Goal: Check status: Check status

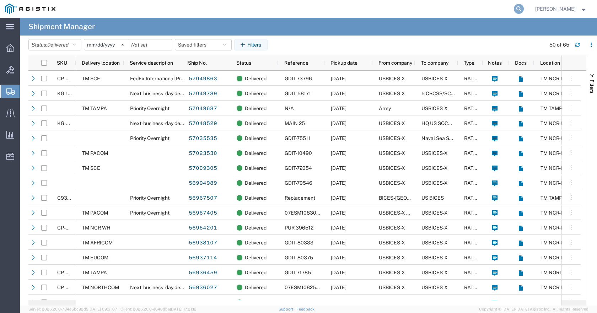
click at [524, 10] on icon at bounding box center [519, 9] width 10 height 10
click at [438, 8] on input "search" at bounding box center [406, 8] width 216 height 17
type input "gdit-26004"
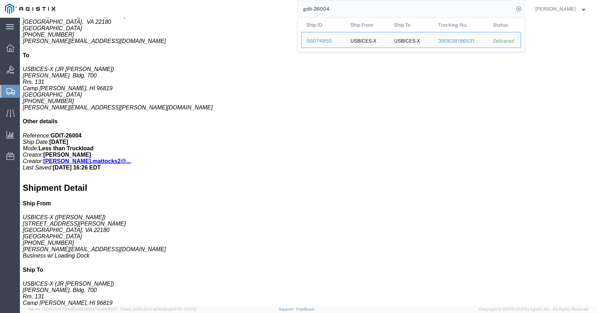
scroll to position [249, 0]
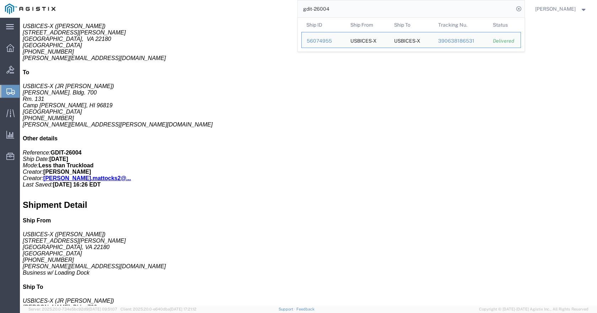
click p "Serial: FJC27491U3B"
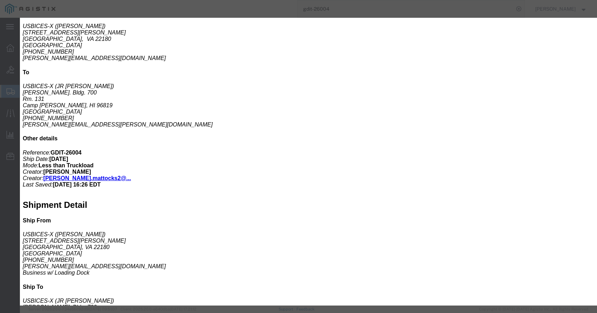
click icon "button"
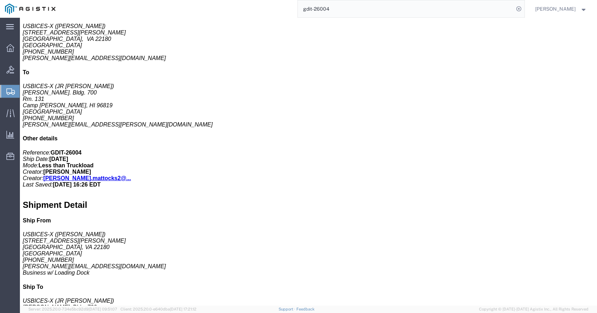
click div "Catalyst 8200L with 1-NIM slot and 4x1G WAN Pieces: 1.00 Each Total value: 1064…"
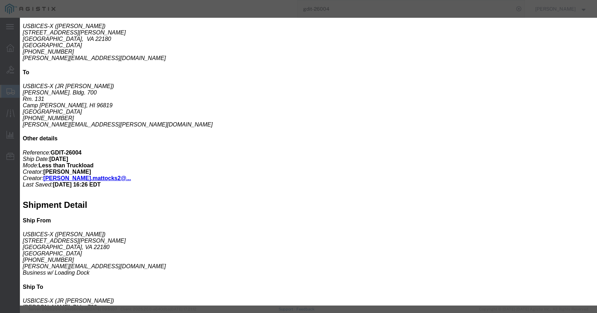
click icon "button"
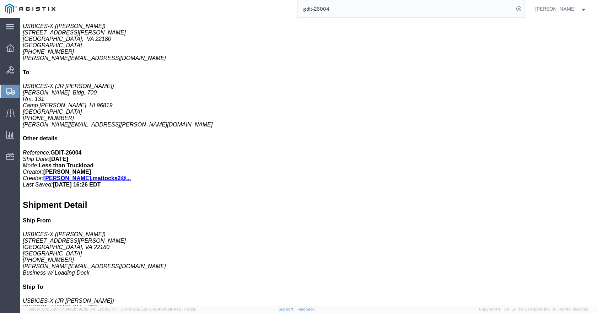
click h3 "Catalyst 8200L with 1-NIM slot and 4x1G WAN"
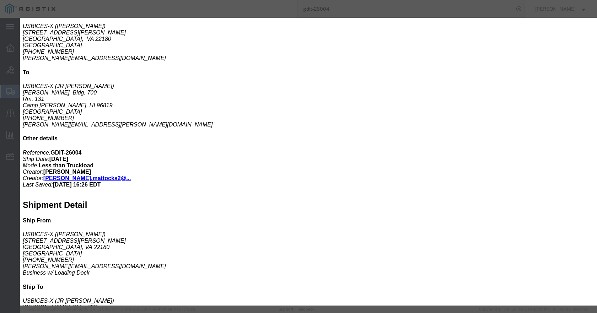
click icon "button"
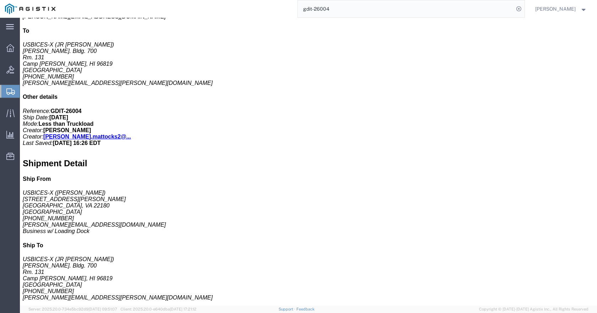
scroll to position [391, 0]
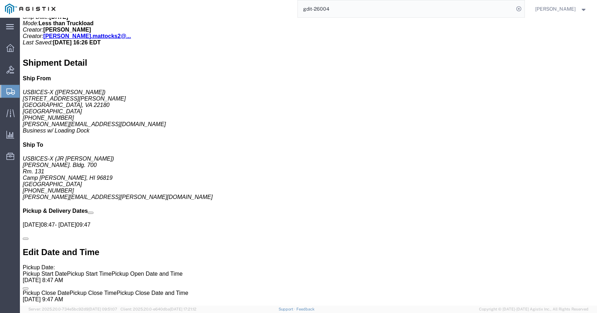
click p "Class: 92.5"
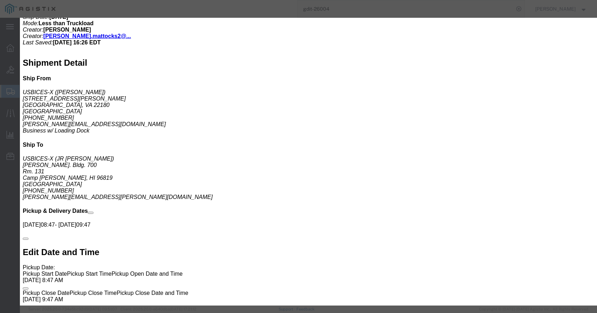
click icon "button"
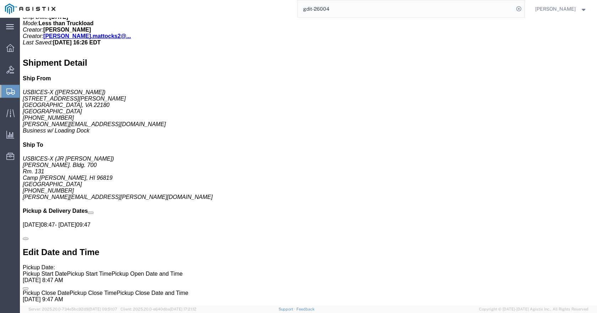
click p "Pieces: 1.00 Each"
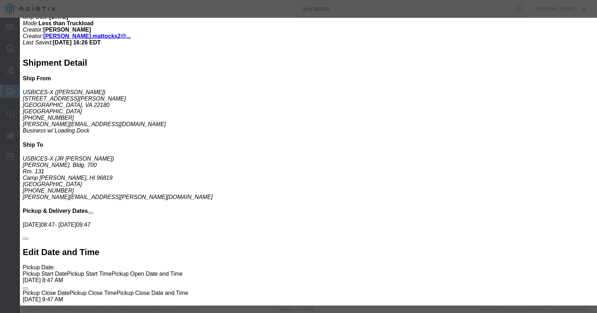
drag, startPoint x: 479, startPoint y: 21, endPoint x: 339, endPoint y: 169, distance: 203.0
click icon "button"
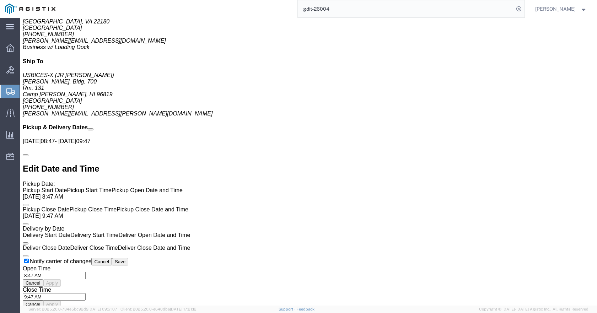
scroll to position [533, 0]
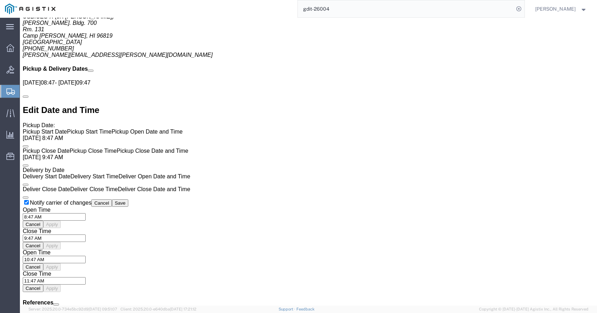
click p "Pieces: 1.00 Each"
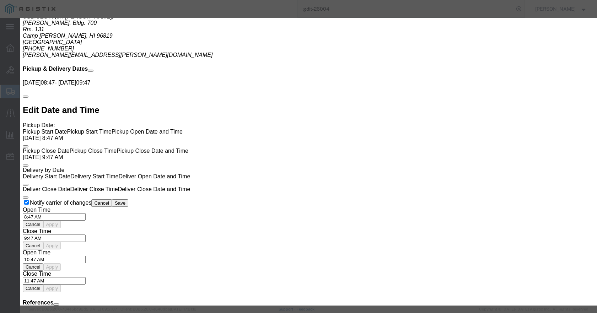
click icon "button"
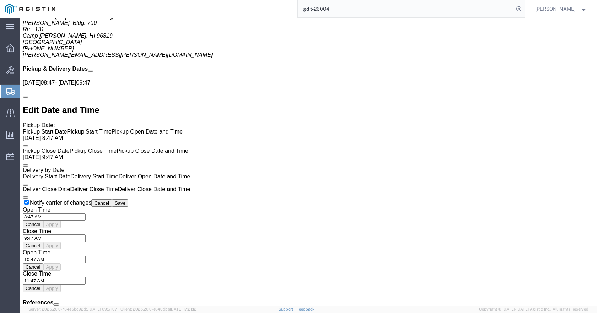
click p "Model: C8200-1N-T"
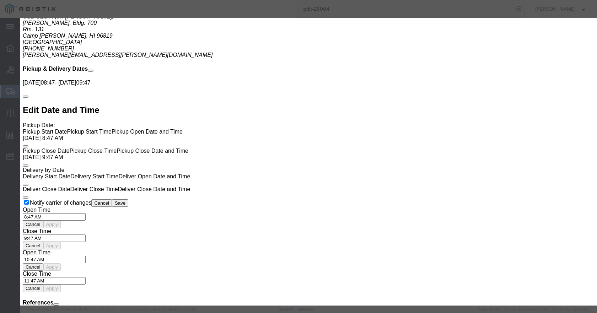
click icon "button"
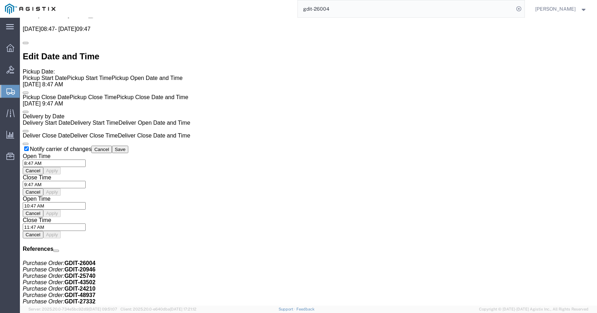
scroll to position [640, 0]
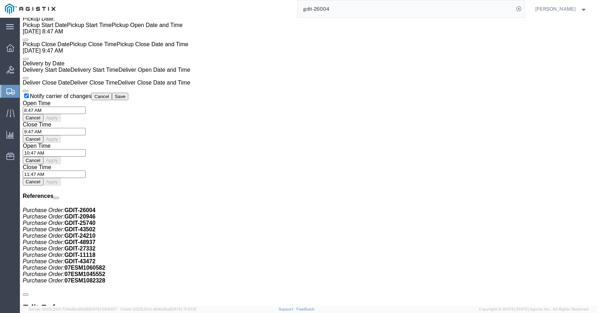
click p "Pieces: 1.00 Each"
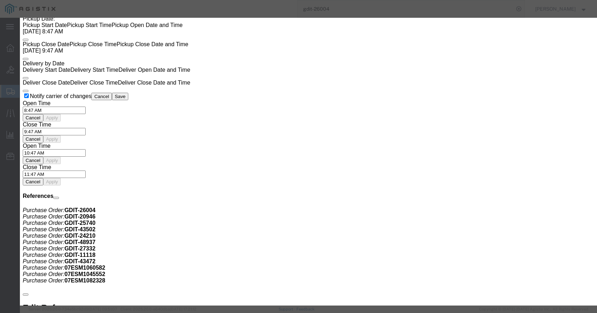
click icon "button"
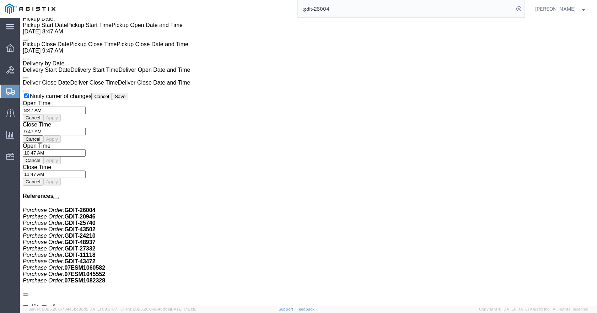
click p "Class: 92.5"
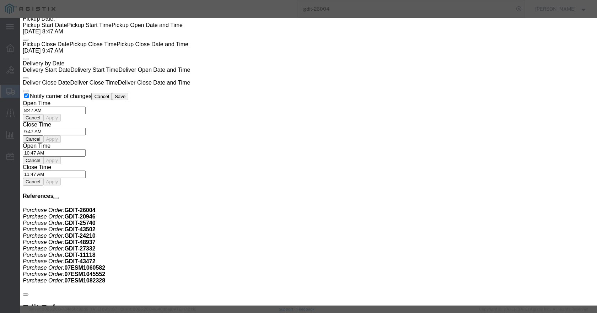
click icon "button"
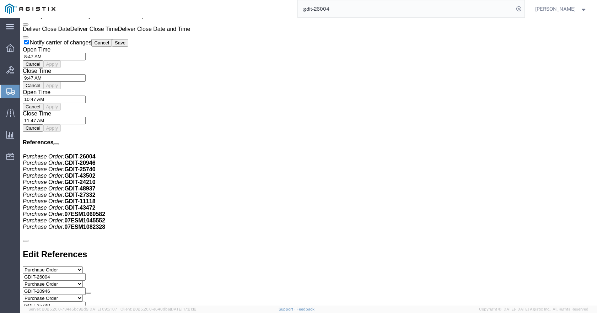
scroll to position [747, 0]
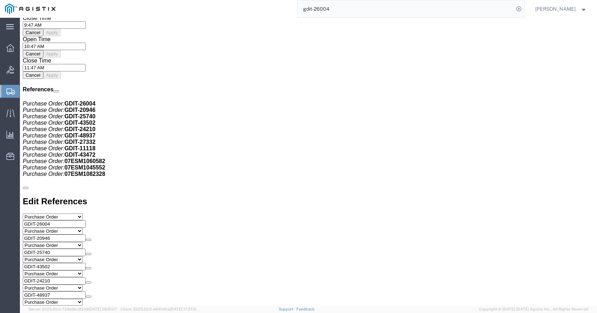
click p "Total value: 524.16 USD"
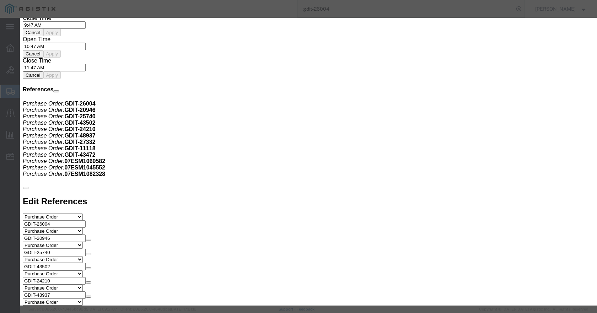
click icon "button"
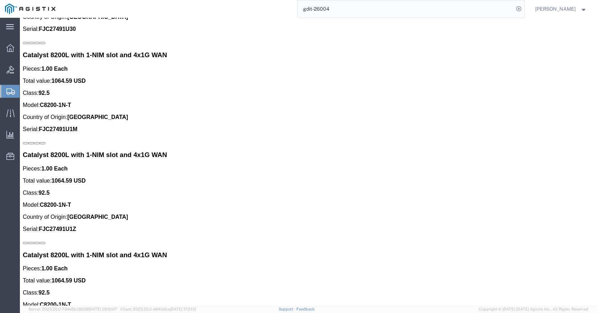
scroll to position [1956, 0]
